Goal: Information Seeking & Learning: Learn about a topic

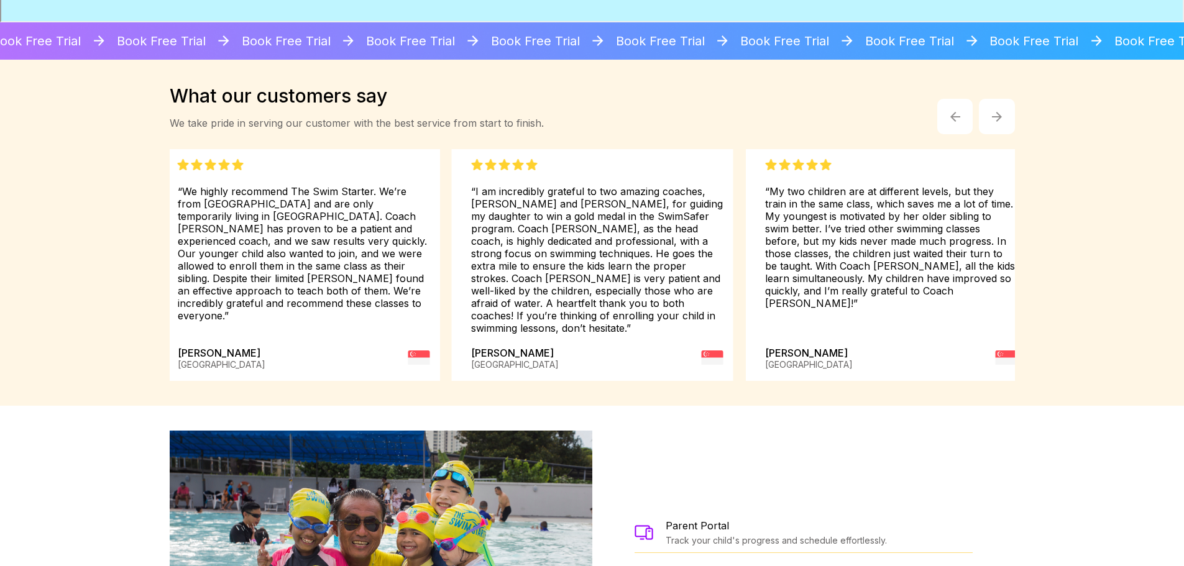
scroll to position [1786, 0]
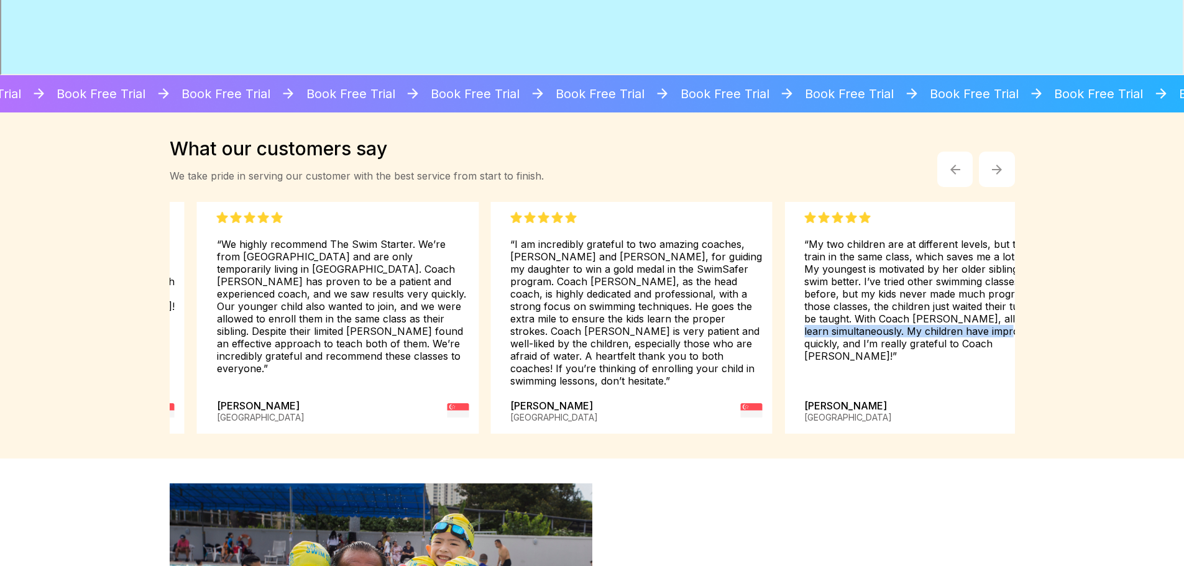
drag, startPoint x: 901, startPoint y: 319, endPoint x: 941, endPoint y: 337, distance: 42.8
click at [941, 337] on div "“My two children are at different levels, but they train in the same class, whi…" at bounding box center [930, 287] width 252 height 150
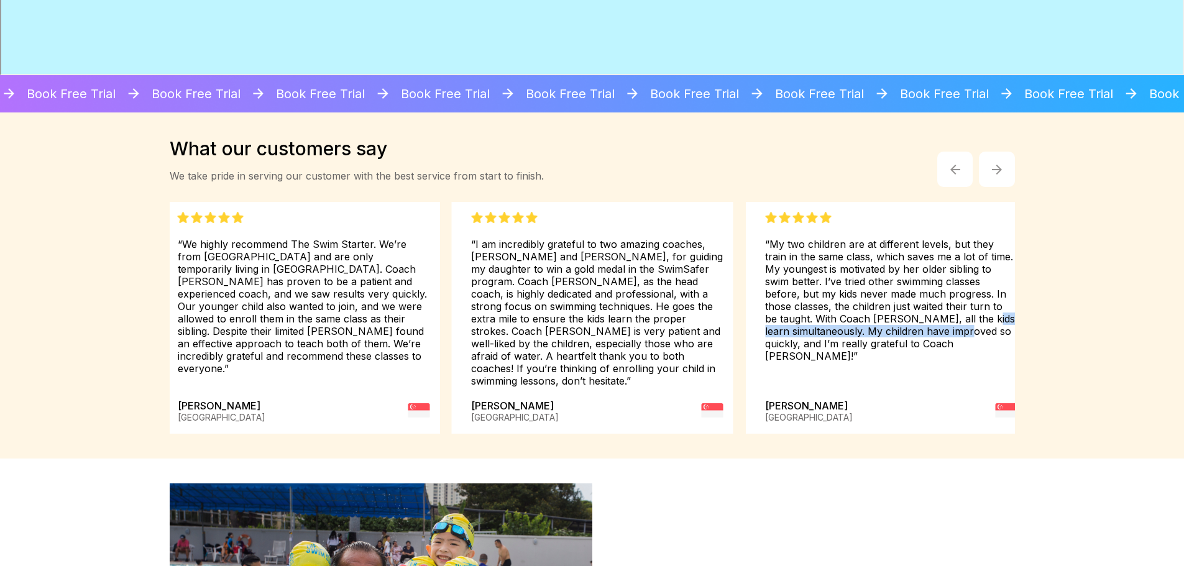
copy div "simultaneously. My children have improved so qu"
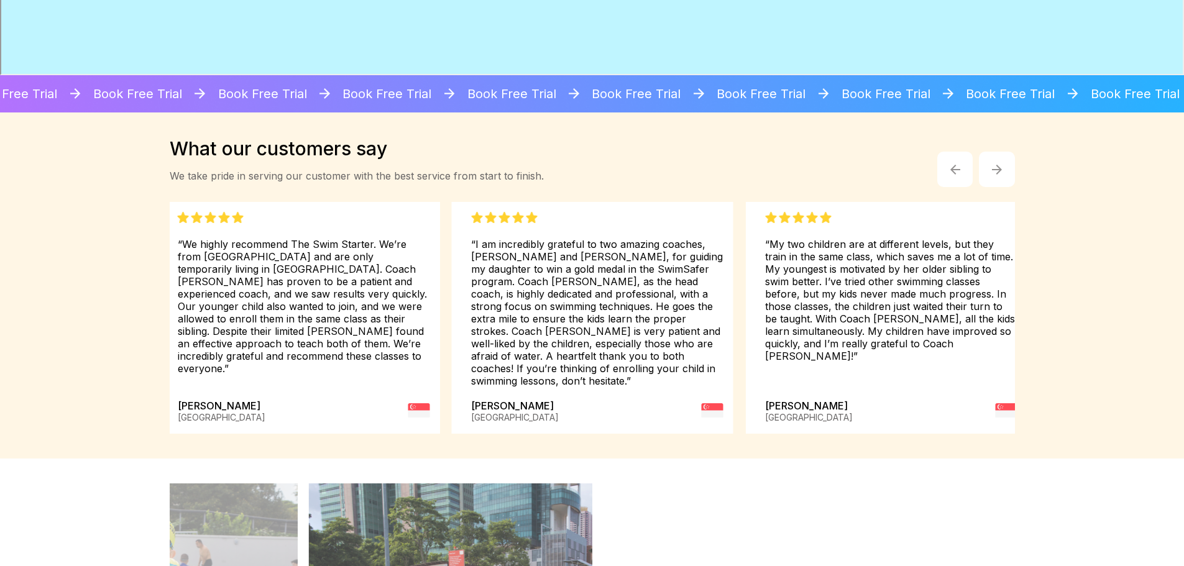
click at [992, 170] on img "button" at bounding box center [997, 170] width 10 height 10
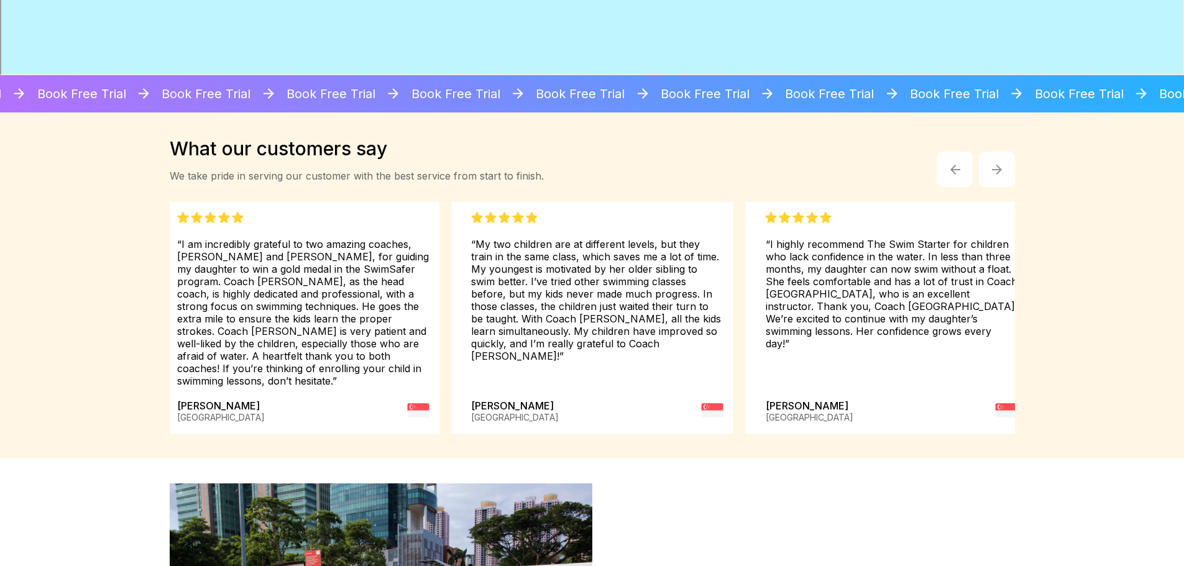
click at [992, 170] on img "button" at bounding box center [997, 170] width 10 height 10
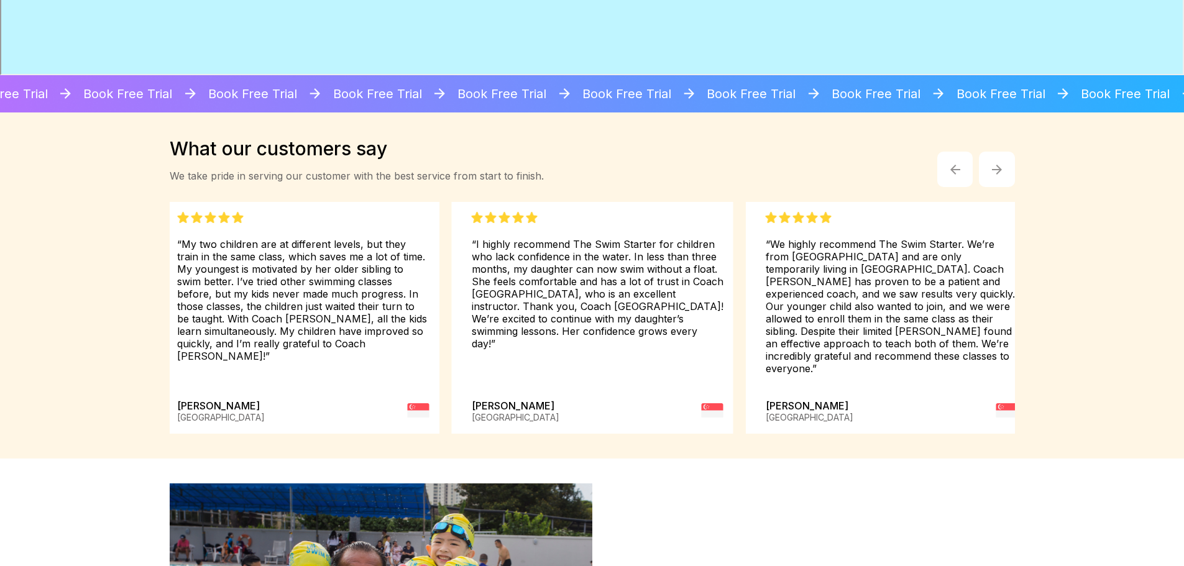
click at [992, 170] on img "button" at bounding box center [997, 170] width 10 height 10
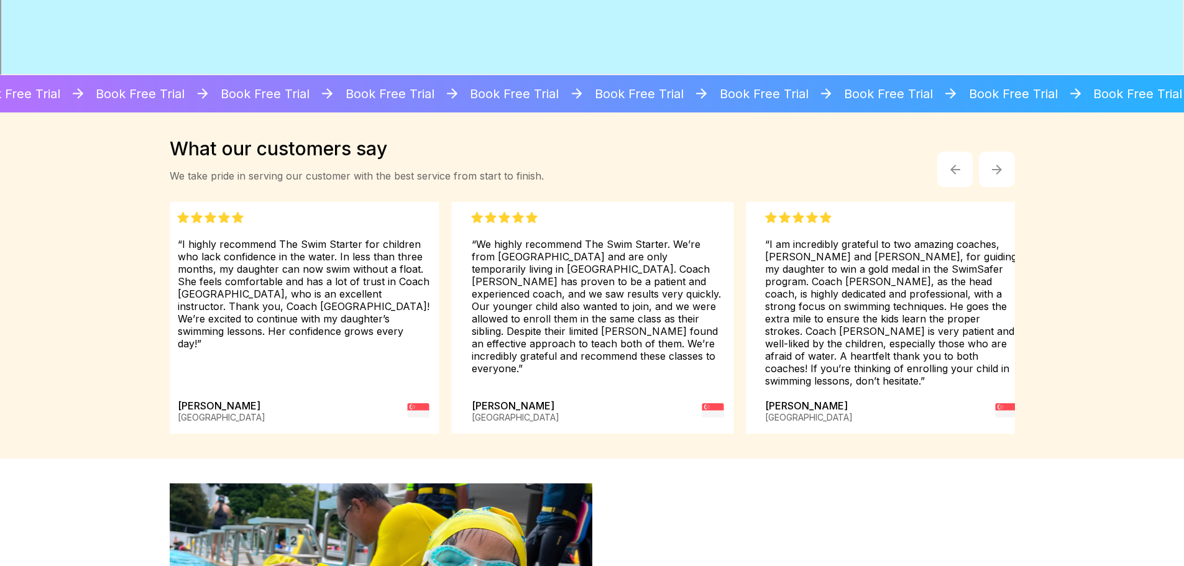
click at [992, 170] on img "button" at bounding box center [997, 170] width 10 height 10
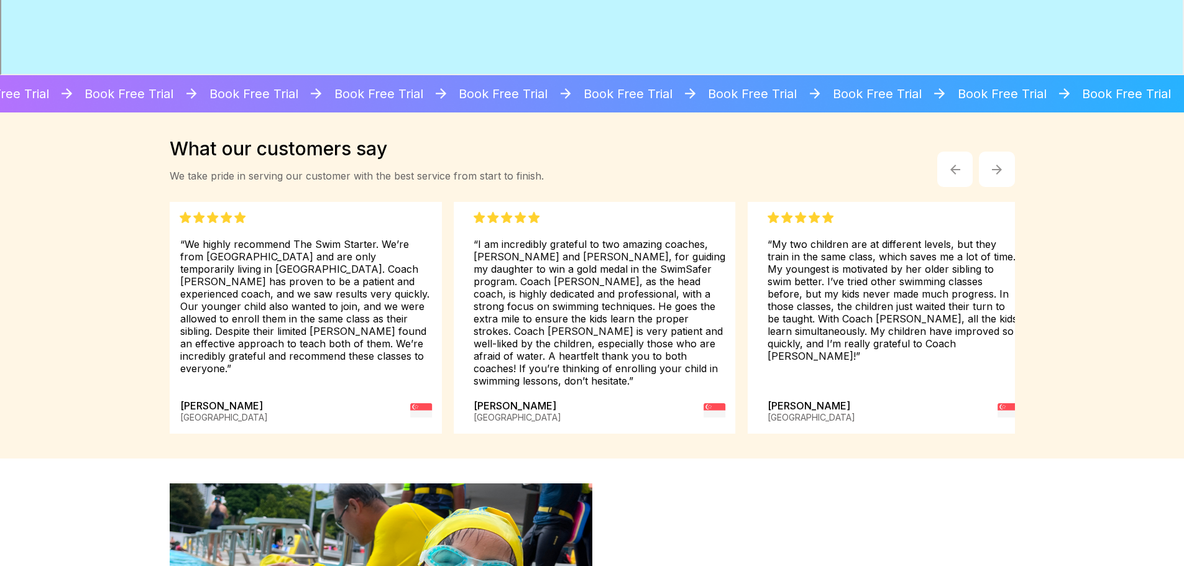
click at [992, 170] on img "button" at bounding box center [997, 170] width 10 height 10
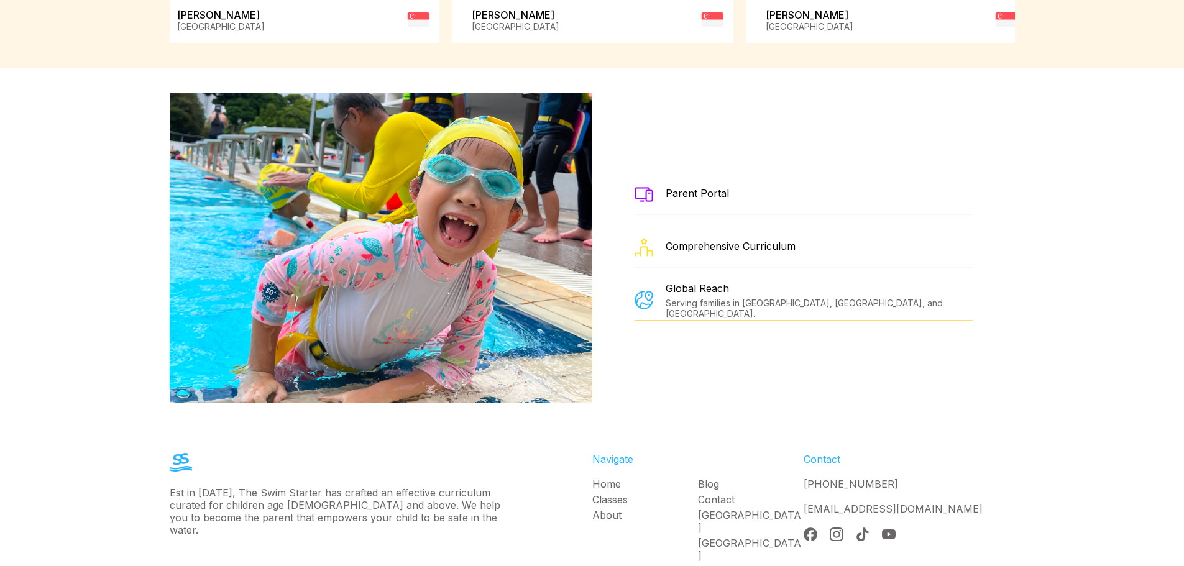
scroll to position [2242, 0]
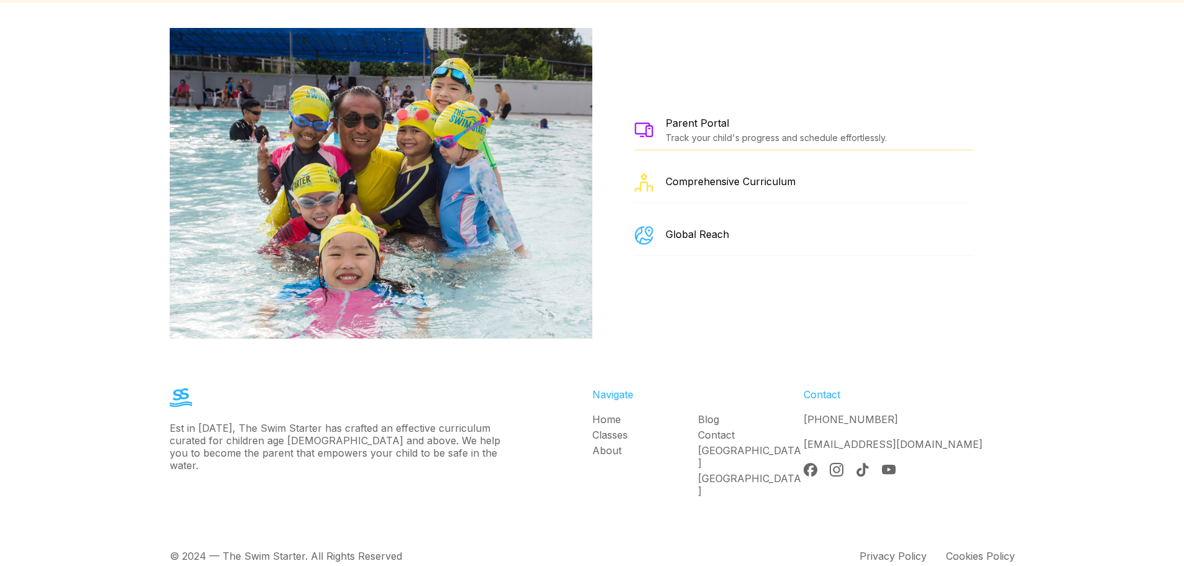
click at [646, 122] on img at bounding box center [643, 129] width 19 height 14
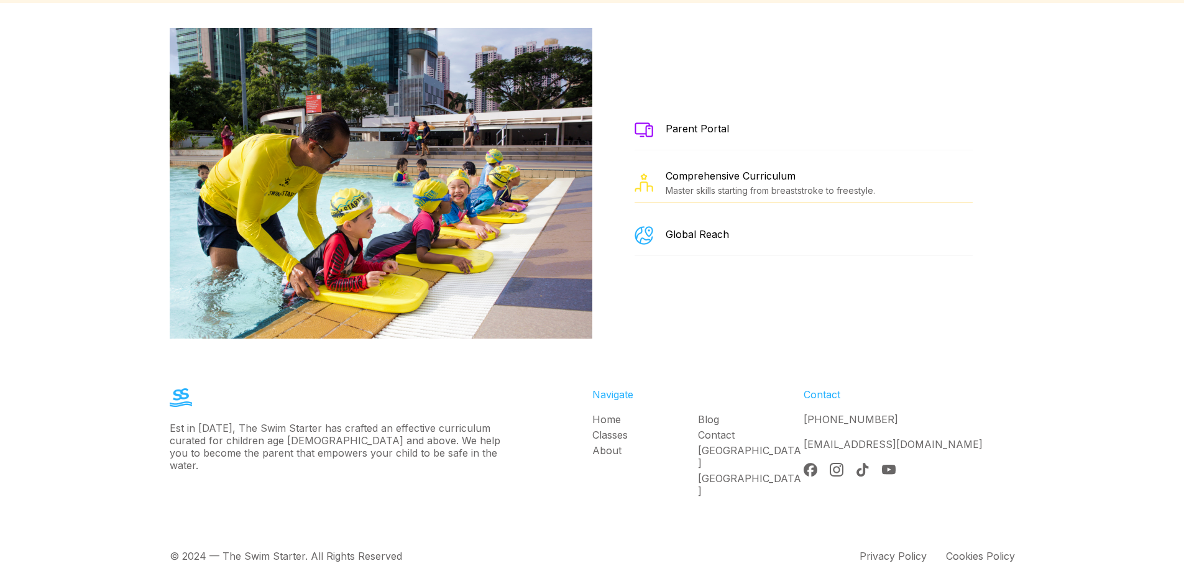
click at [699, 122] on div "Parent Portal" at bounding box center [696, 128] width 63 height 12
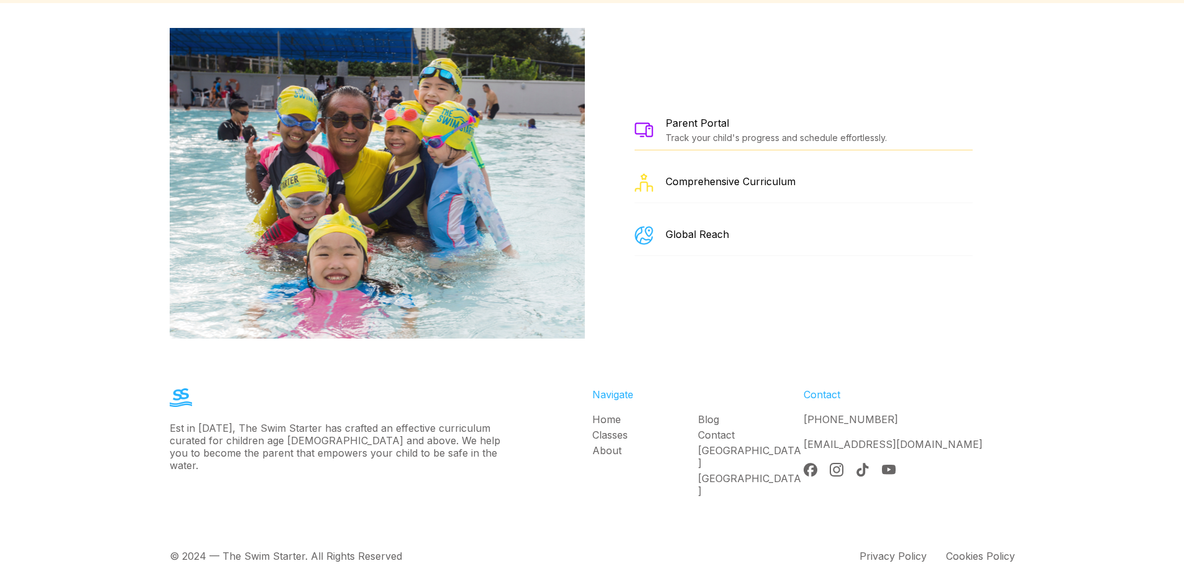
click at [706, 132] on div "Track your child's progress and schedule effortlessly." at bounding box center [775, 137] width 221 height 11
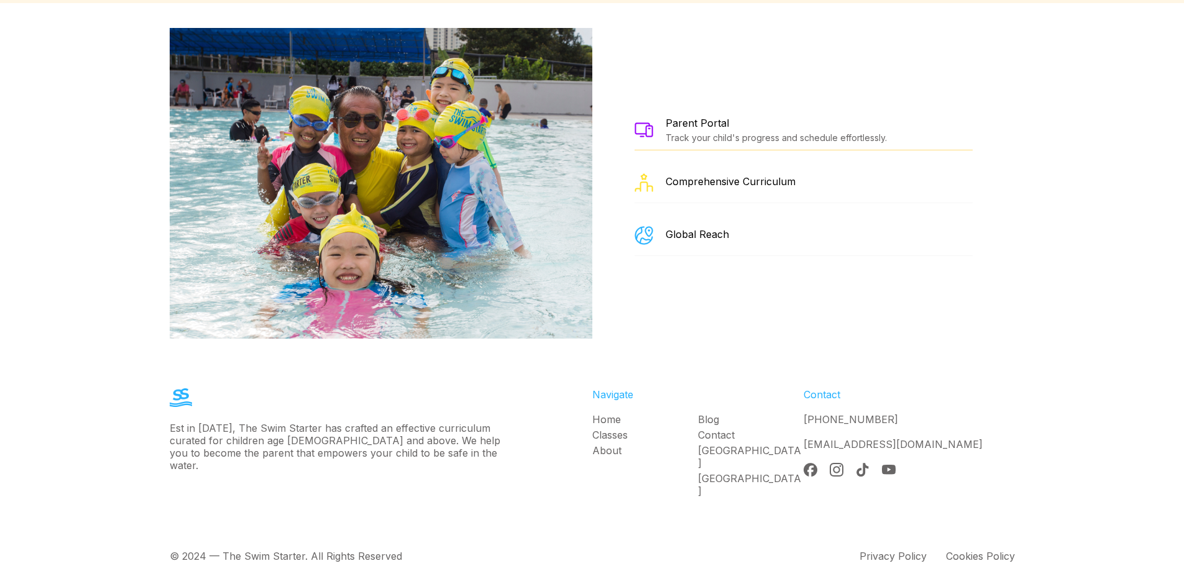
click at [702, 117] on div "Parent Portal" at bounding box center [775, 123] width 221 height 12
click at [639, 122] on img at bounding box center [643, 129] width 19 height 14
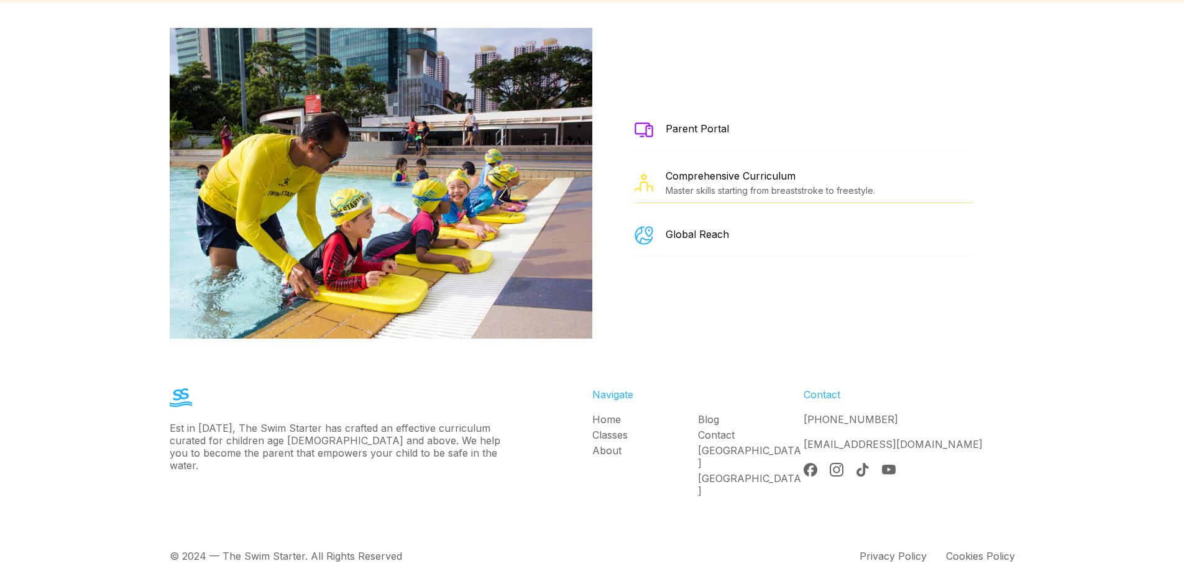
click at [639, 123] on img at bounding box center [643, 129] width 19 height 14
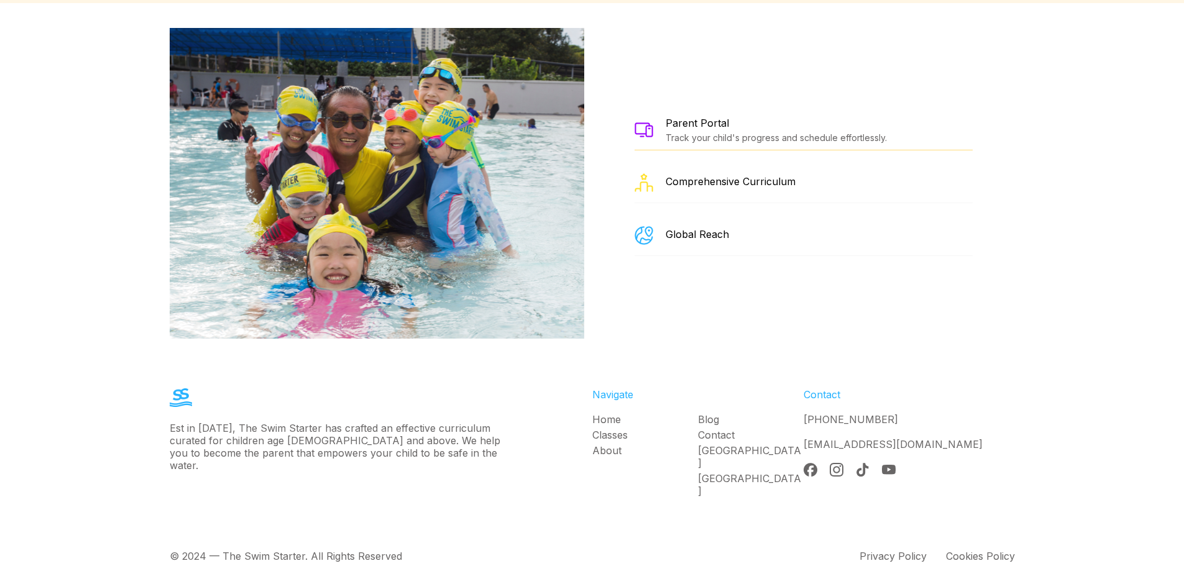
click at [639, 123] on img at bounding box center [643, 129] width 19 height 14
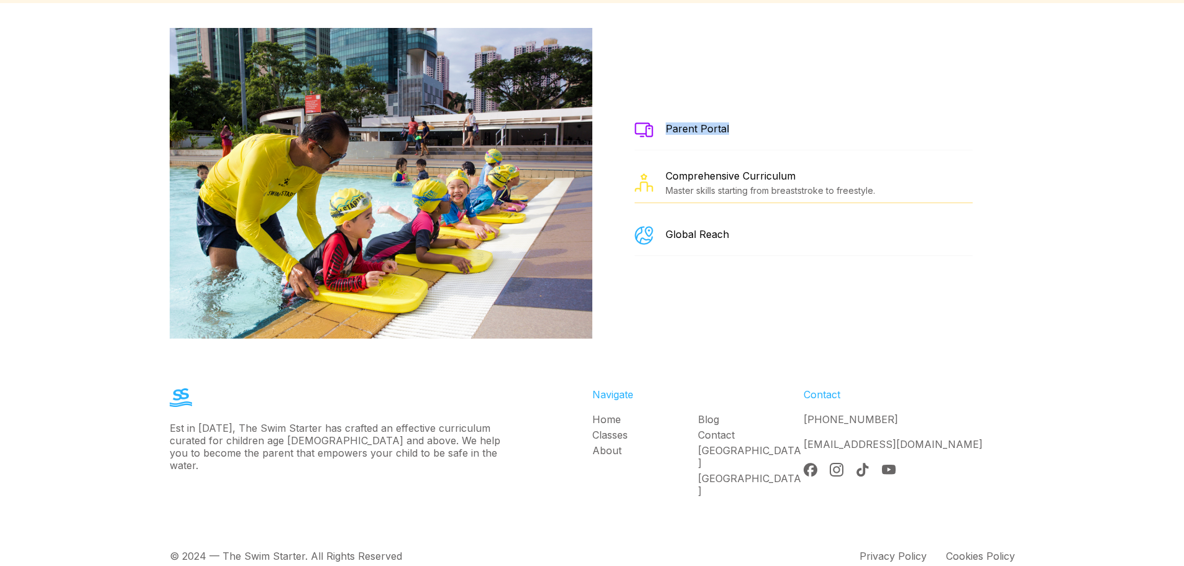
drag, startPoint x: 735, startPoint y: 116, endPoint x: 659, endPoint y: 123, distance: 76.1
click at [659, 123] on div "Parent Portal" at bounding box center [803, 130] width 338 height 40
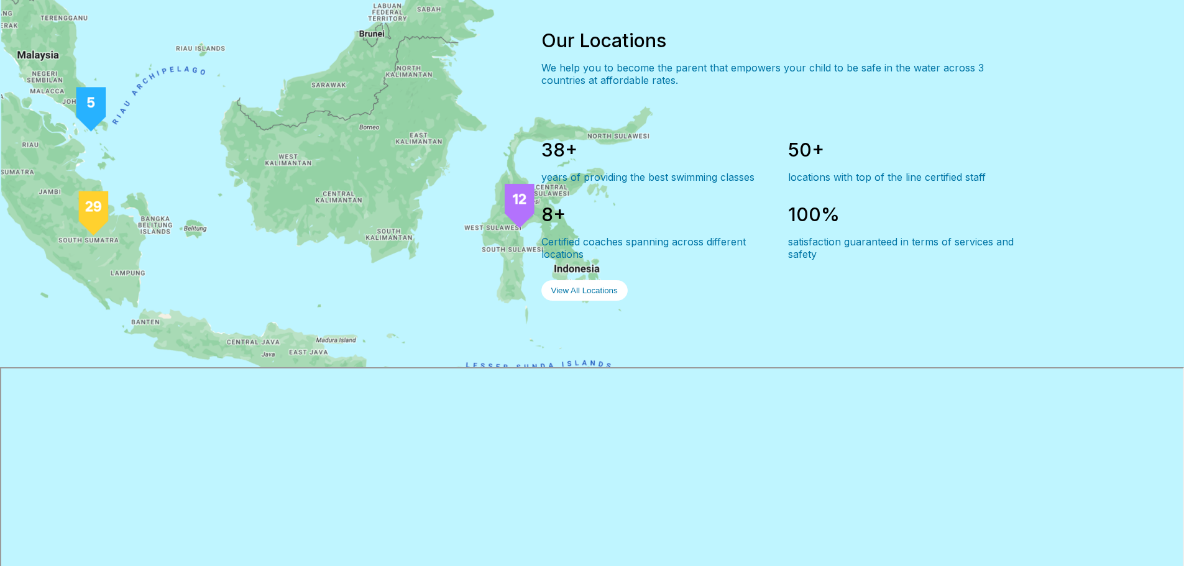
scroll to position [0, 0]
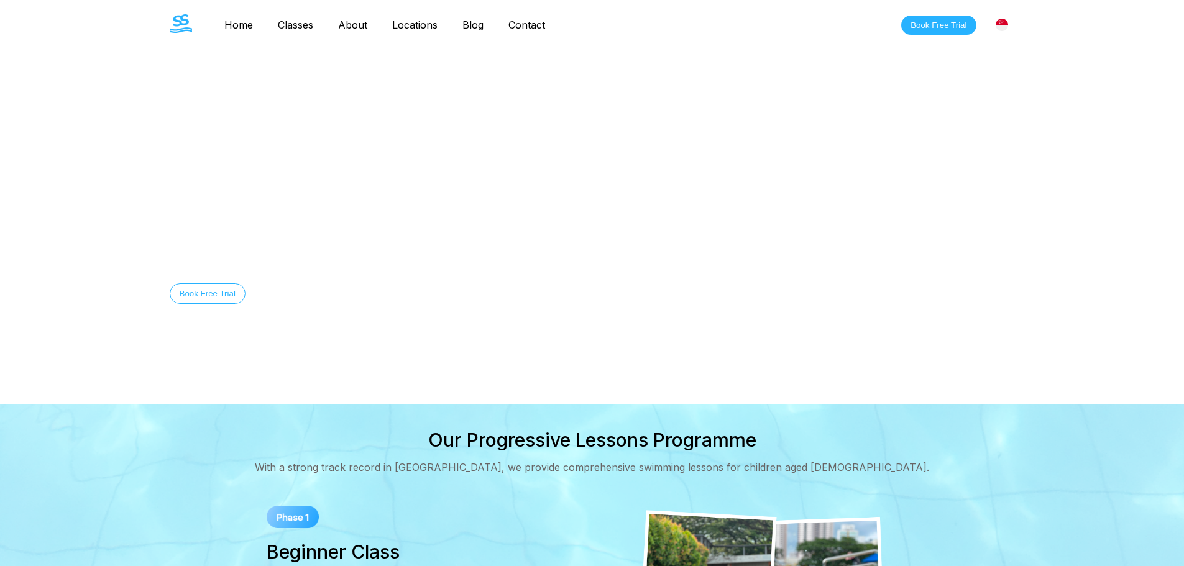
click at [281, 23] on link "Classes" at bounding box center [295, 25] width 60 height 12
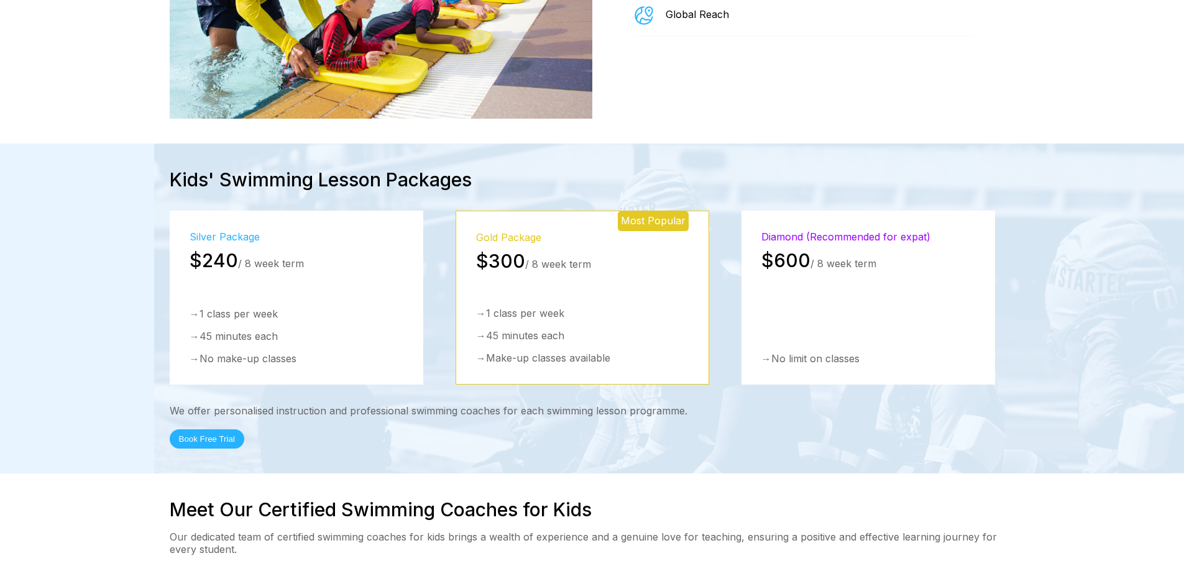
scroll to position [1822, 0]
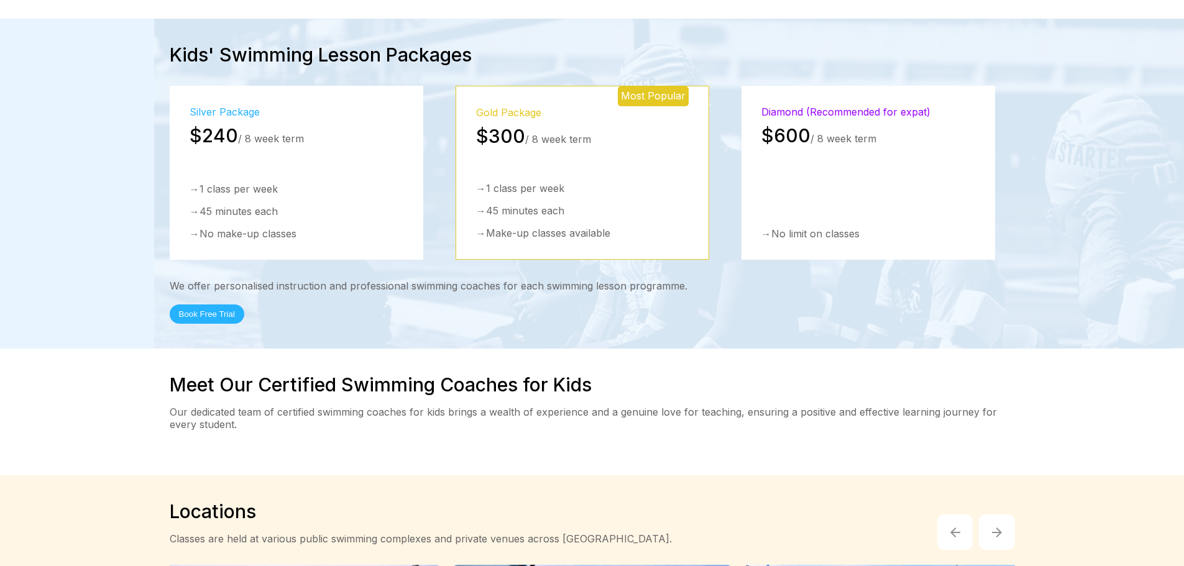
click at [554, 402] on div "Meet Our Certified Swimming Coaches for Kids Our dedicated team of certified sw…" at bounding box center [592, 412] width 1184 height 127
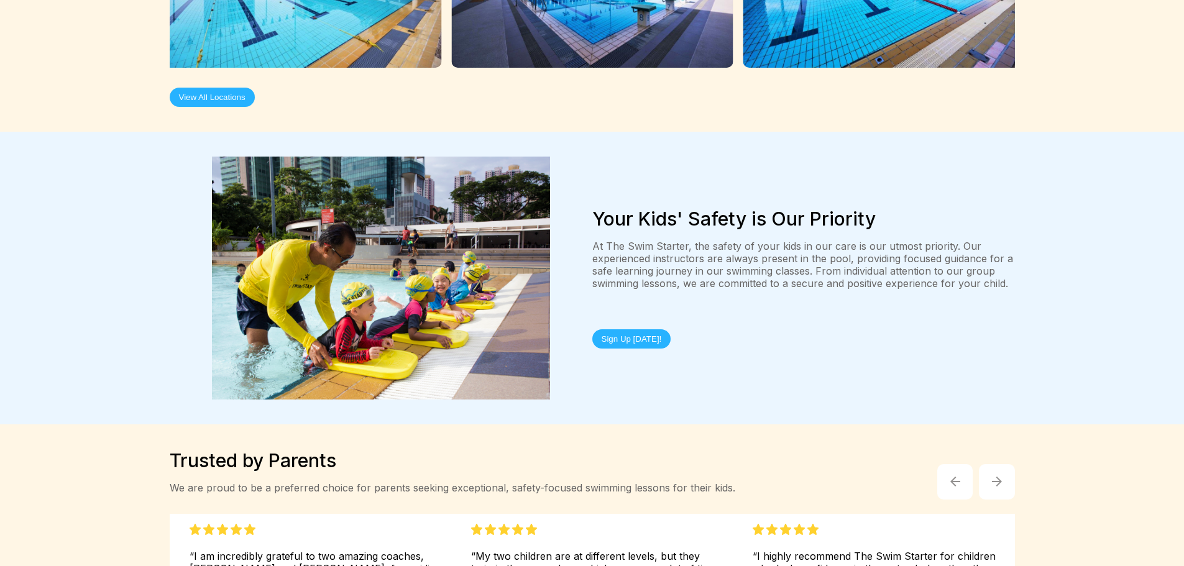
scroll to position [2962, 0]
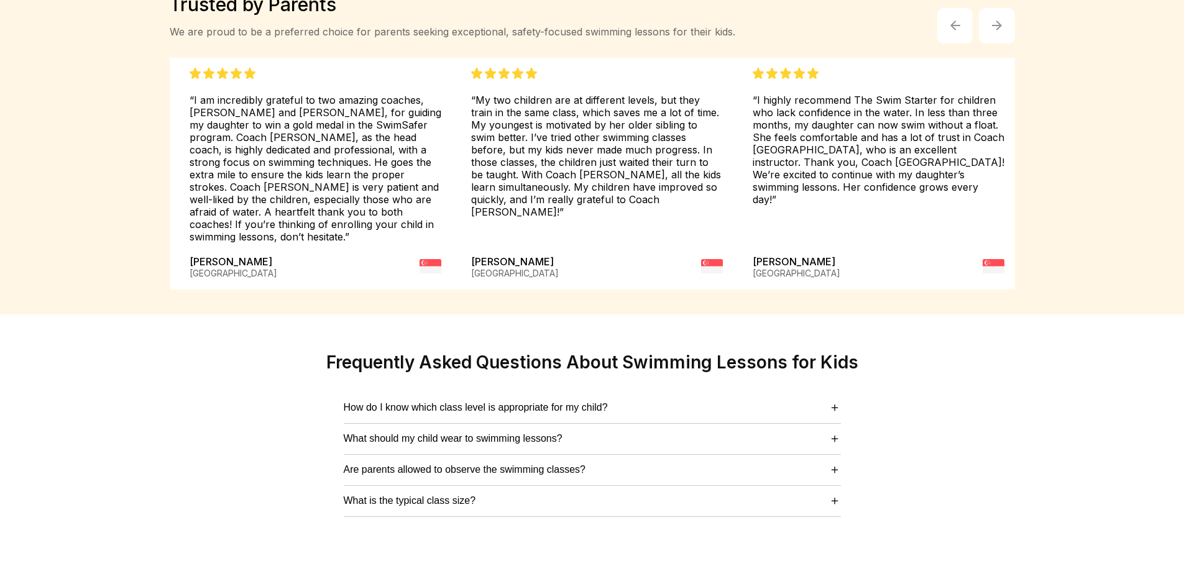
click at [948, 473] on section "Frequently Asked Questions About Swimming Lessons for Kids How do I know which …" at bounding box center [592, 434] width 1184 height 240
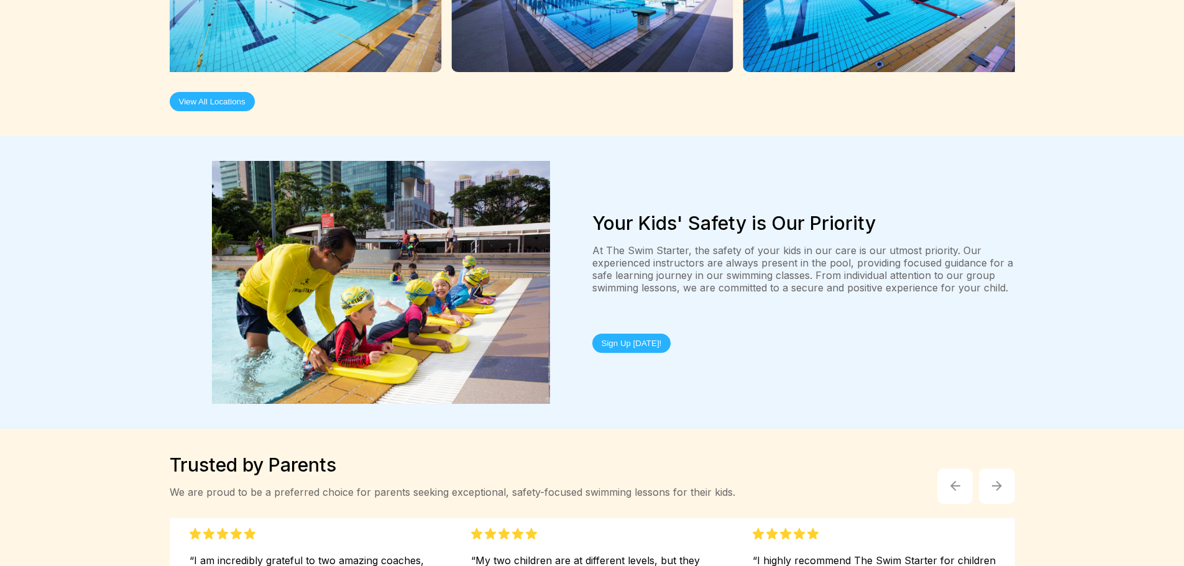
scroll to position [2050, 0]
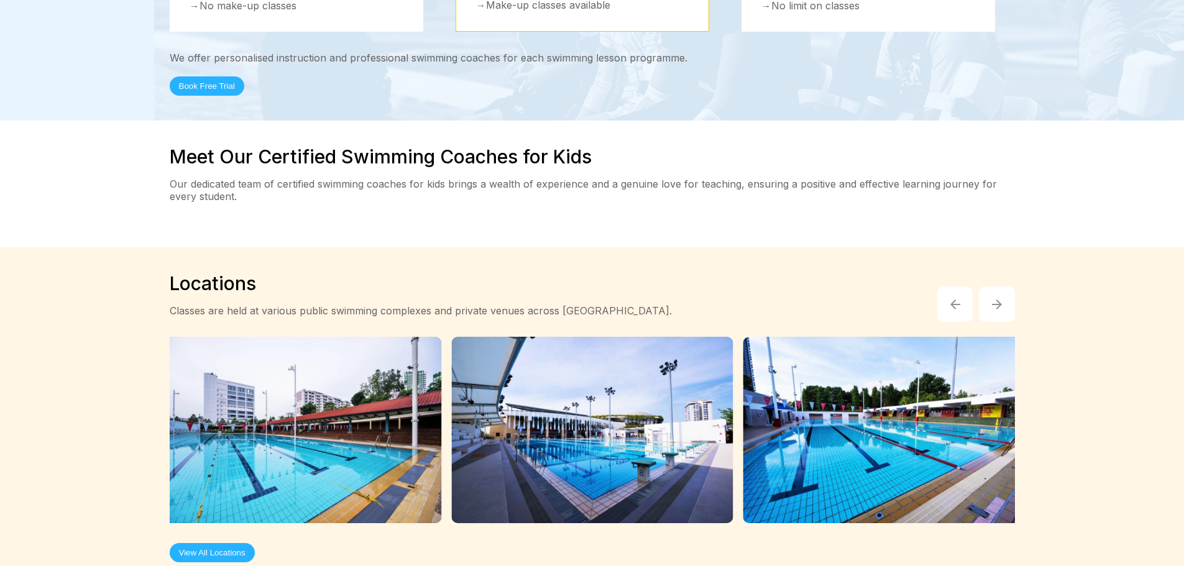
click at [1004, 286] on button "button" at bounding box center [997, 304] width 36 height 36
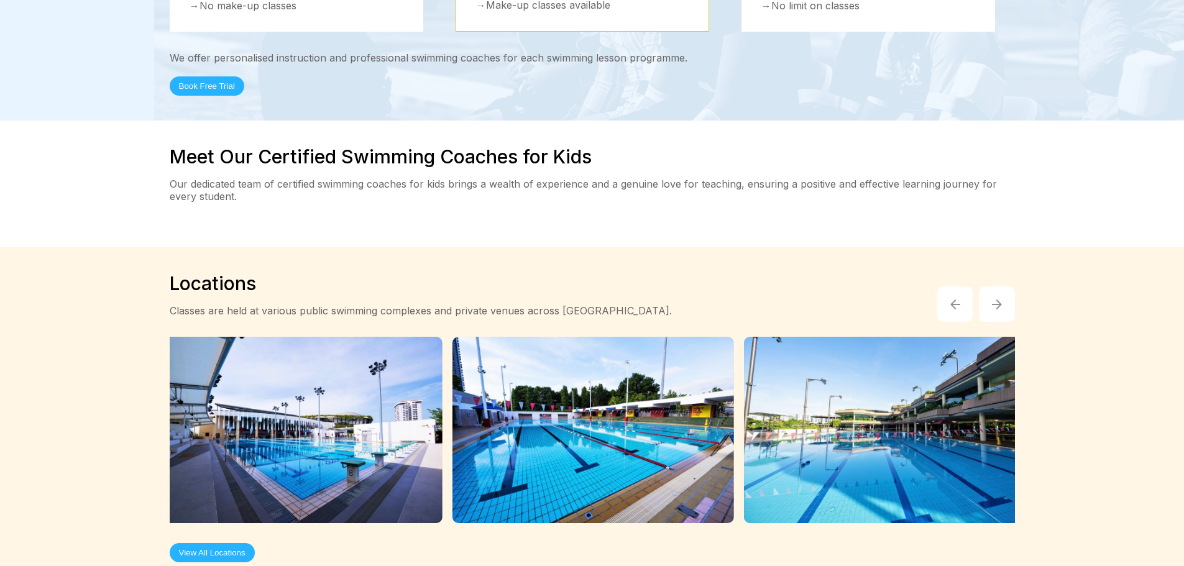
click at [1004, 286] on button "button" at bounding box center [997, 304] width 36 height 36
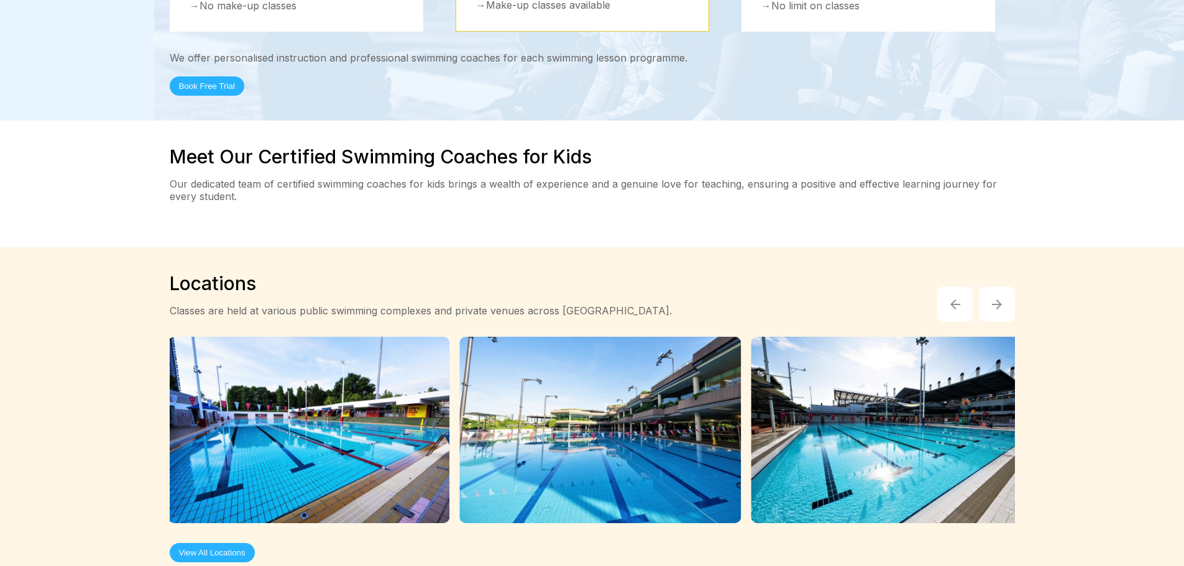
click at [1004, 286] on button "button" at bounding box center [997, 304] width 36 height 36
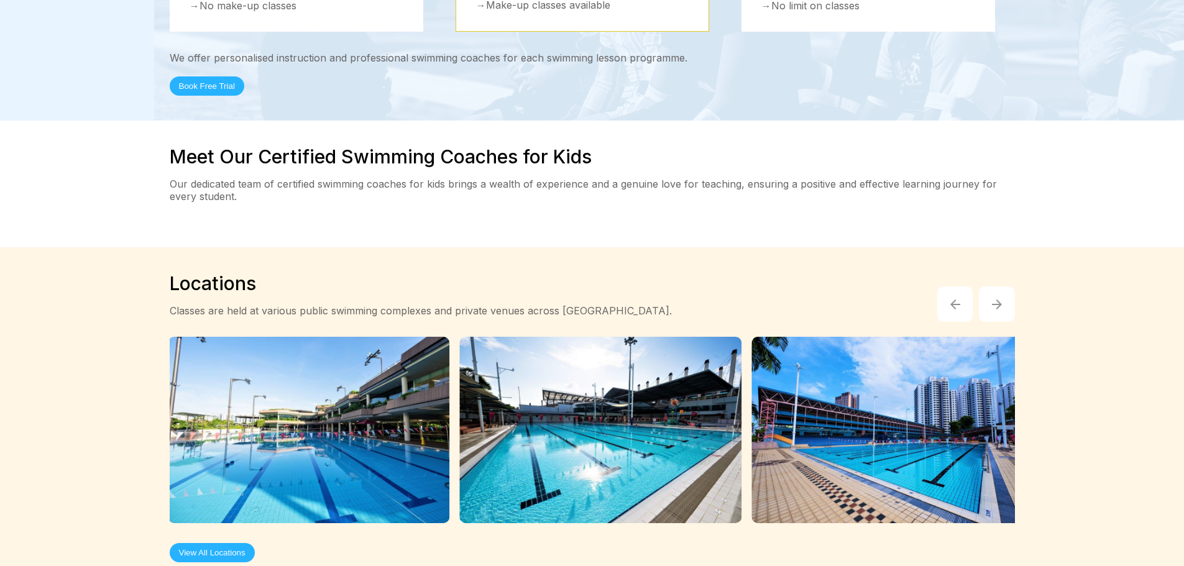
click at [1004, 286] on button "button" at bounding box center [997, 304] width 36 height 36
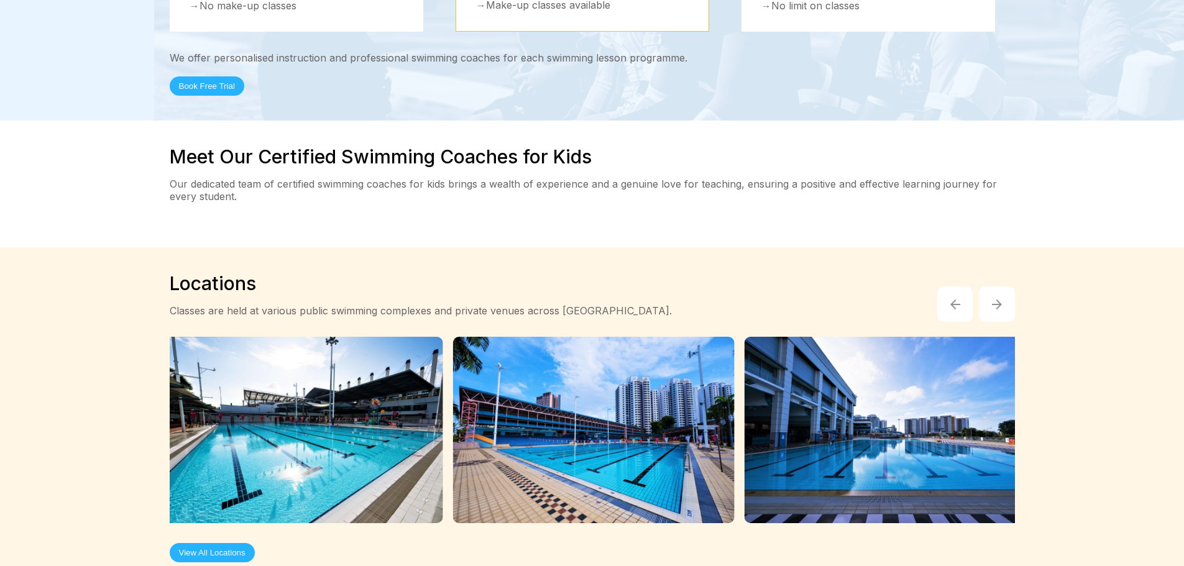
click at [1004, 286] on button "button" at bounding box center [997, 304] width 36 height 36
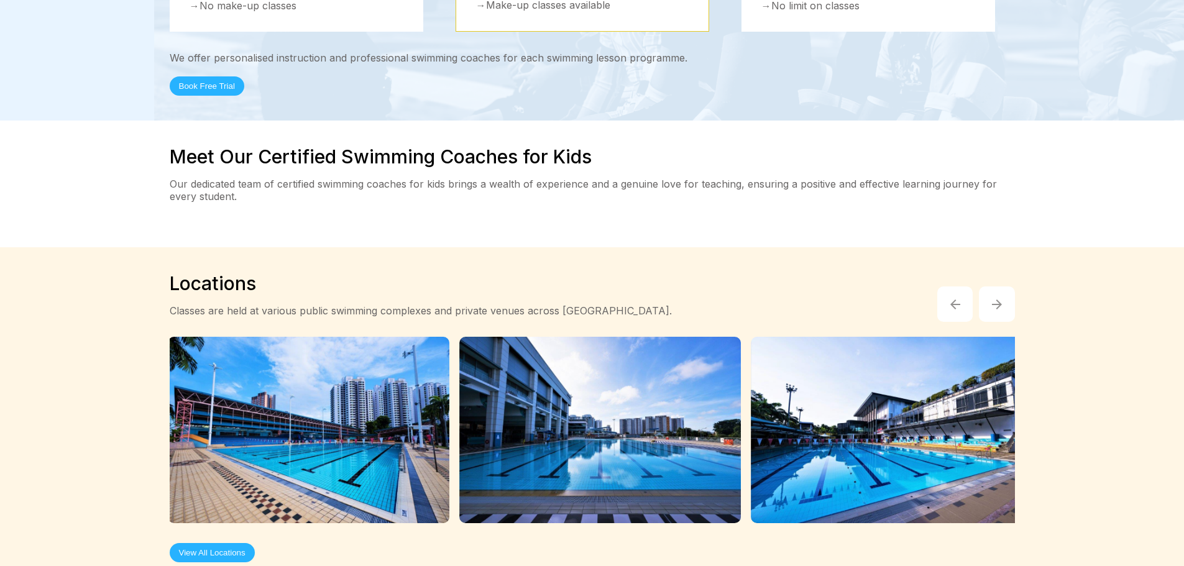
click at [1004, 286] on button "button" at bounding box center [997, 304] width 36 height 36
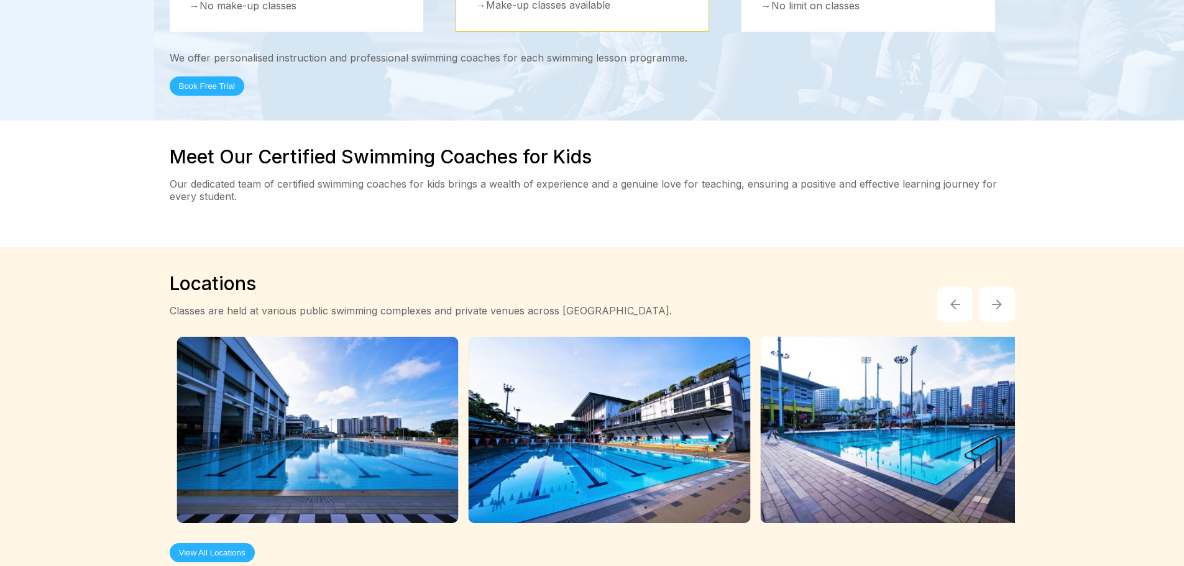
click at [1004, 286] on button "button" at bounding box center [997, 304] width 36 height 36
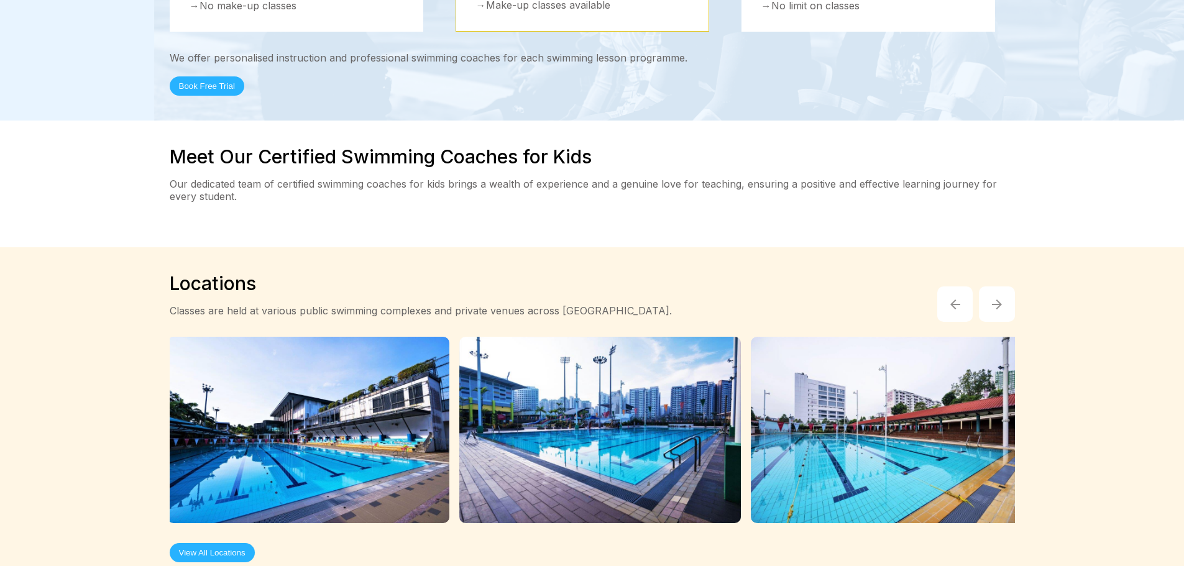
click at [1004, 286] on button "button" at bounding box center [997, 304] width 36 height 36
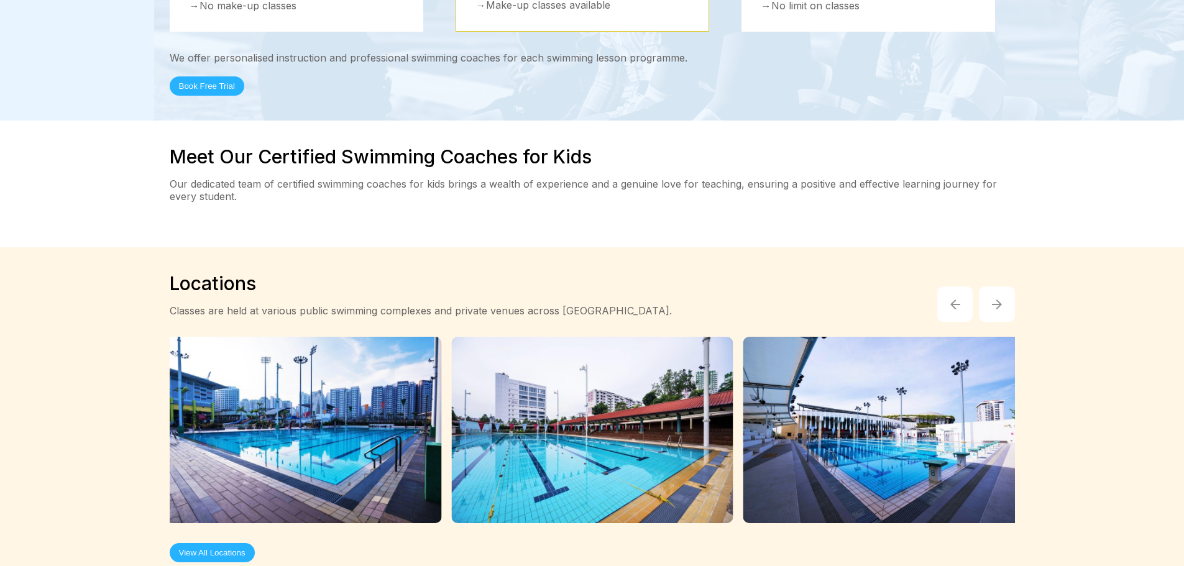
click at [1089, 308] on div "Locations Classes are held at various public swimming complexes and private ven…" at bounding box center [592, 417] width 1184 height 340
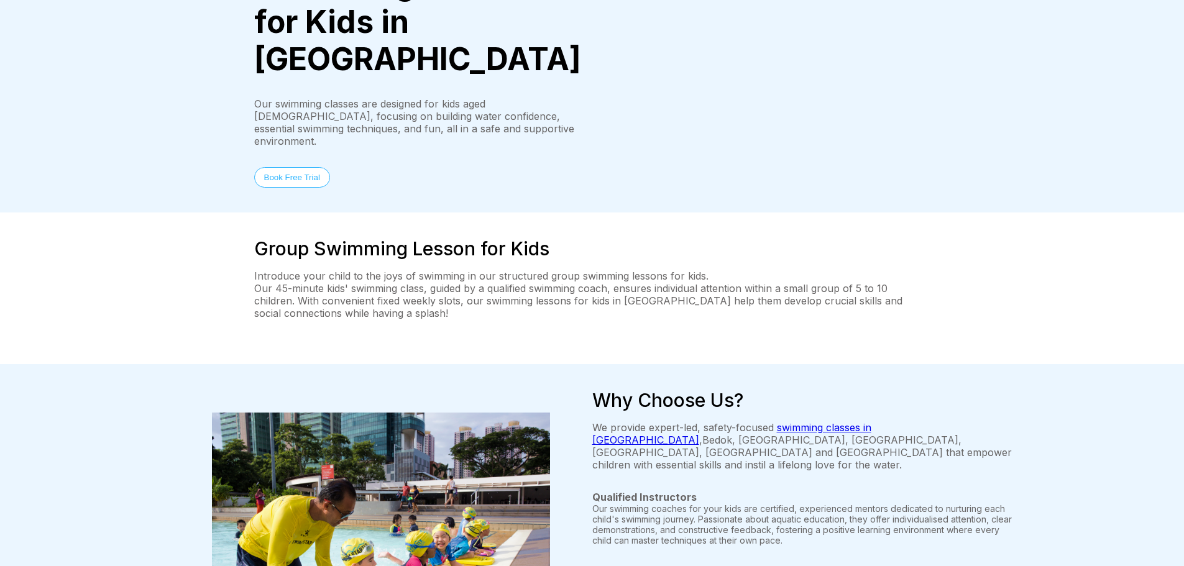
scroll to position [0, 0]
